Goal: Find contact information: Find contact information

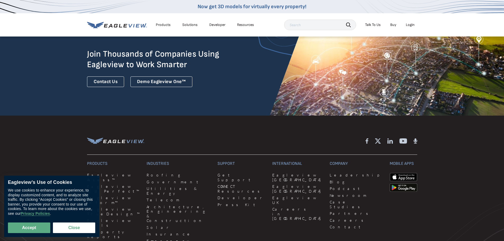
scroll to position [1459, 0]
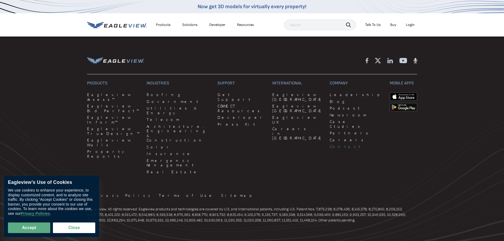
click at [330, 144] on link "Contact" at bounding box center [356, 146] width 53 height 5
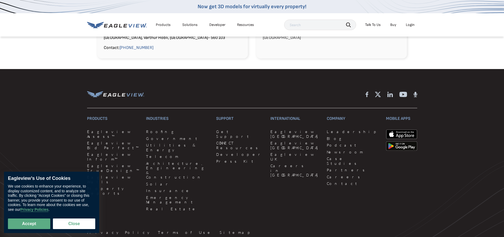
scroll to position [610, 0]
